Goal: Task Accomplishment & Management: Complete application form

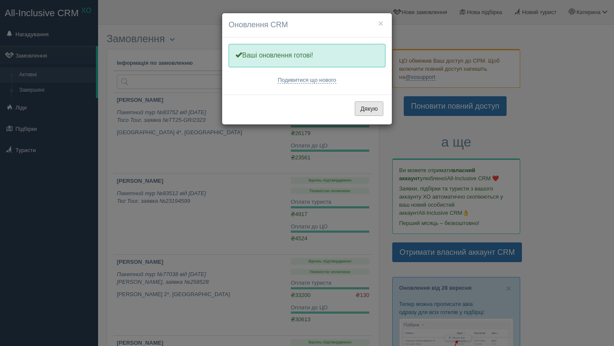
click at [367, 110] on button "Дякую" at bounding box center [369, 108] width 29 height 14
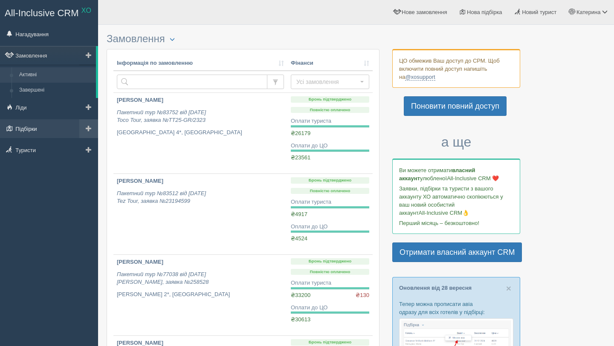
click at [40, 127] on link "Підбірки" at bounding box center [49, 128] width 98 height 19
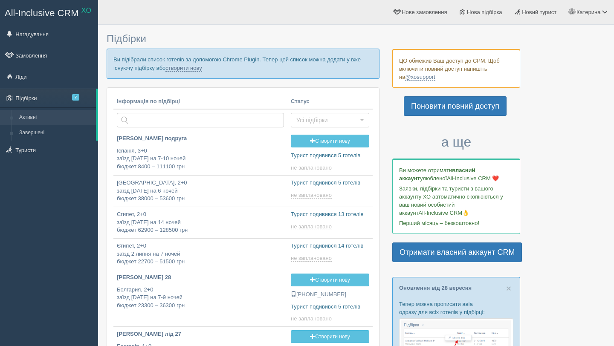
click at [193, 73] on p "Ви підібрали список готелів за допомогою Chrome Plugin. Тепер цей список можна …" at bounding box center [243, 64] width 273 height 30
click at [195, 69] on link "створити нову" at bounding box center [183, 68] width 36 height 7
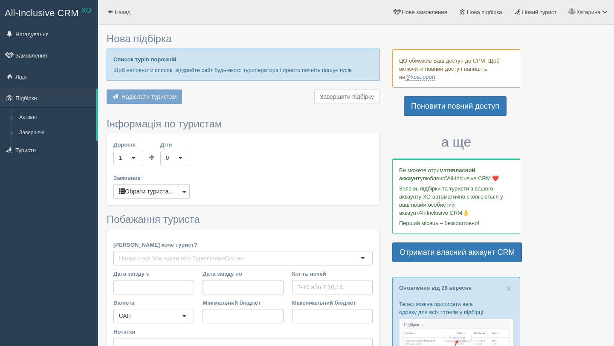
type input "6-8"
type input "800"
type input "109500"
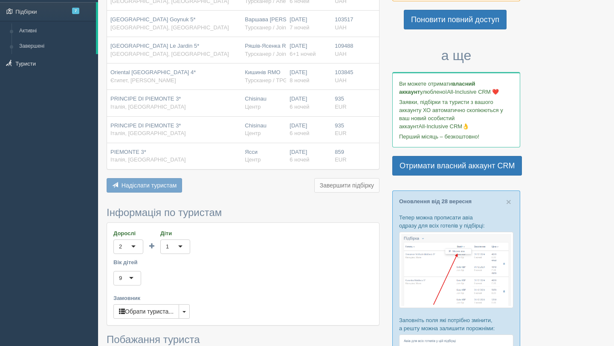
scroll to position [298, 0]
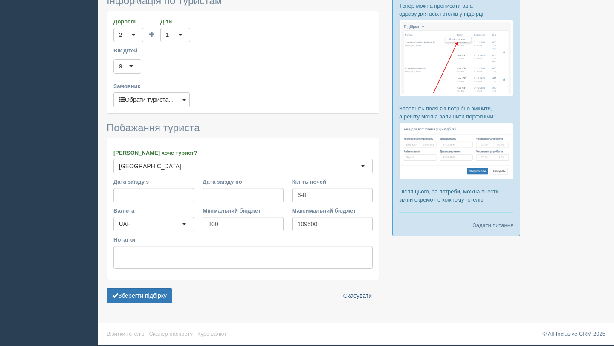
click at [356, 290] on link "Скасувати" at bounding box center [358, 295] width 40 height 14
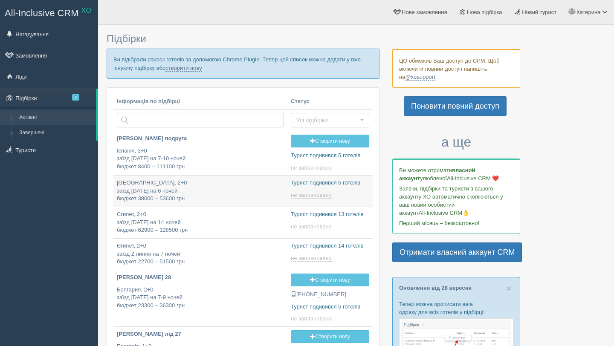
type input "[DATE] 11:00"
type input "2025-09-30 11:10"
type input "[DATE] 11:25"
click at [202, 69] on link "створити нову" at bounding box center [183, 68] width 36 height 7
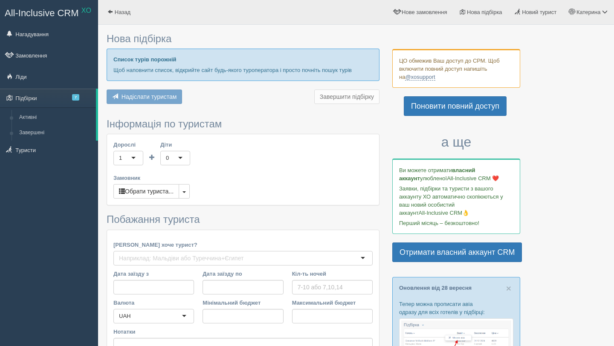
type input "6-8"
type input "800"
type input "109500"
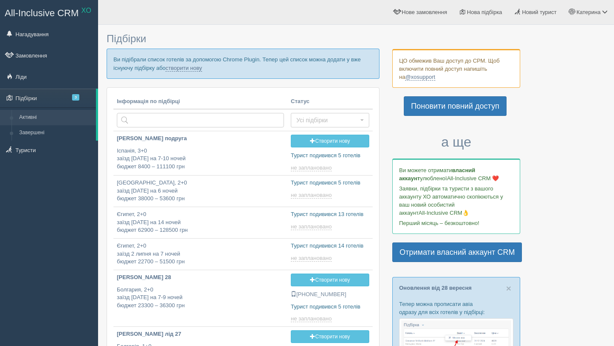
type input "[DATE] 11:25"
click at [196, 67] on link "створити нову" at bounding box center [183, 68] width 36 height 7
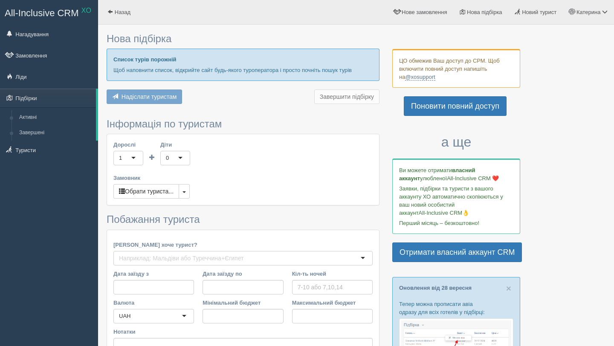
type input "6"
type input "800"
type input "1000"
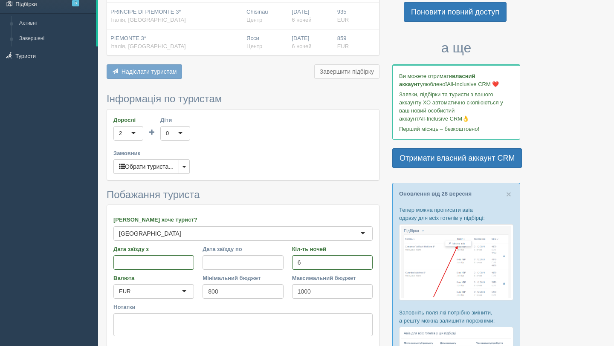
scroll to position [97, 0]
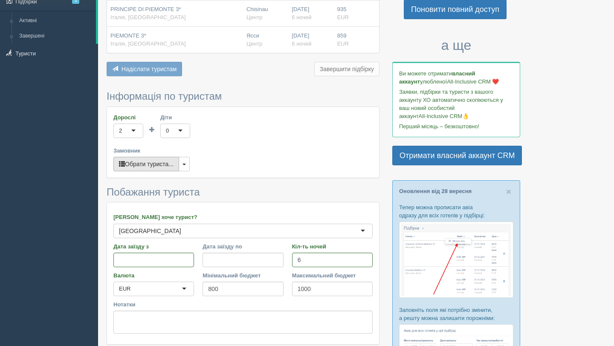
click at [170, 162] on button "Обрати туриста..." at bounding box center [146, 164] width 66 height 14
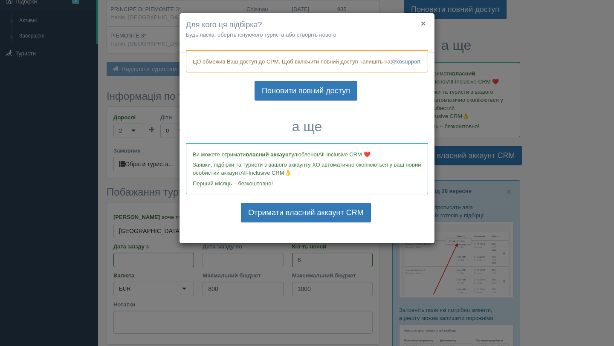
click at [424, 22] on button "×" at bounding box center [423, 23] width 5 height 9
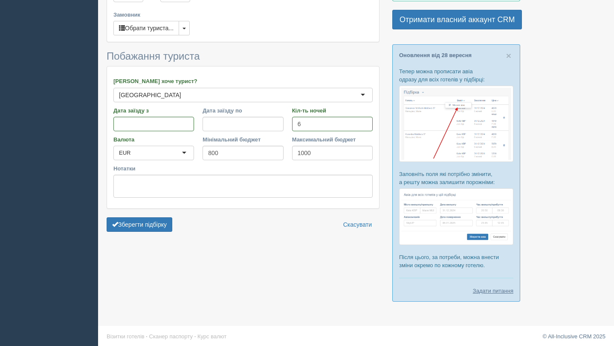
scroll to position [236, 0]
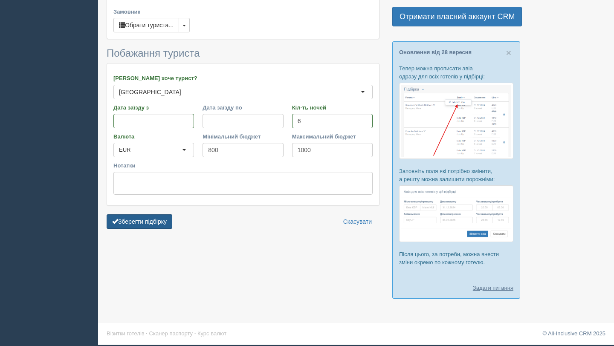
click at [162, 218] on button "Зберегти підбірку" at bounding box center [140, 221] width 66 height 14
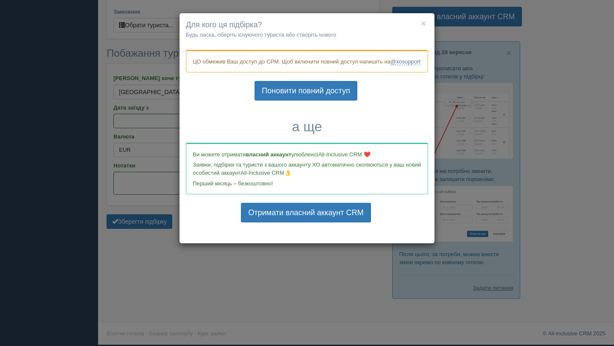
click at [424, 29] on h4 "Для кого ця підбірка?" at bounding box center [307, 25] width 242 height 11
click at [424, 24] on button "×" at bounding box center [423, 23] width 5 height 9
